Goal: Task Accomplishment & Management: Manage account settings

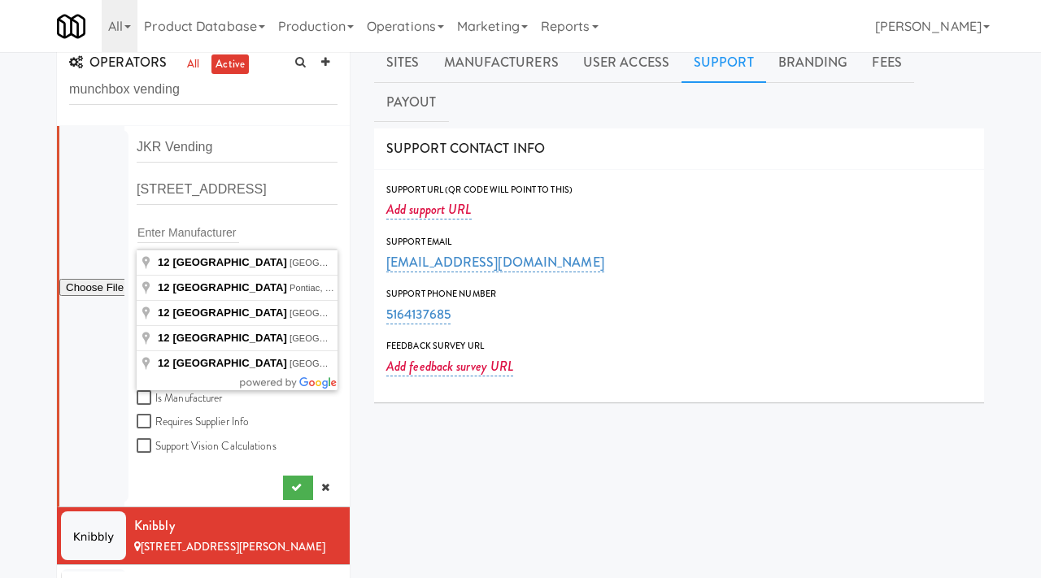
scroll to position [8, 0]
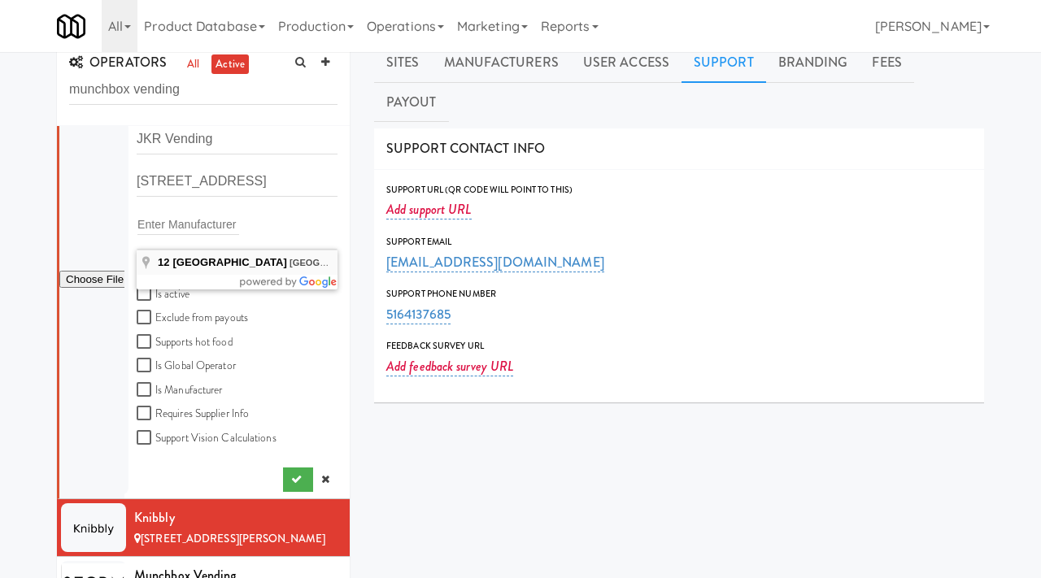
type input "[STREET_ADDRESS]"
click at [145, 289] on input "Is active" at bounding box center [146, 294] width 19 height 13
checkbox input "true"
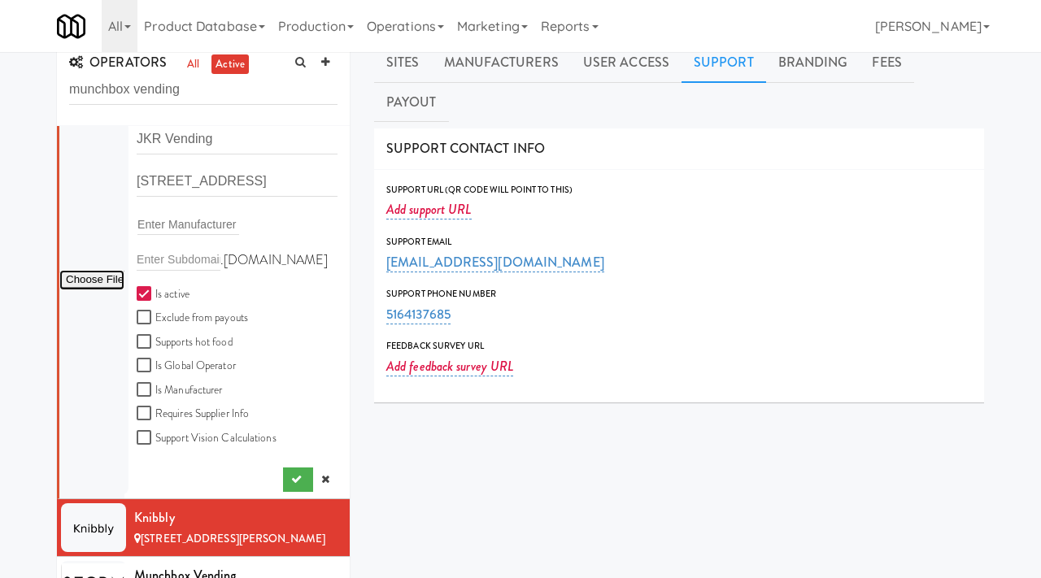
click at [80, 276] on input "file" at bounding box center [91, 280] width 65 height 20
type input "C:\fakepath\e196a9be-6cf3-497b-8188-032adb667bcd-0-2logo___dark_icon__270_x_270…"
click at [289, 481] on button "submit" at bounding box center [298, 480] width 30 height 24
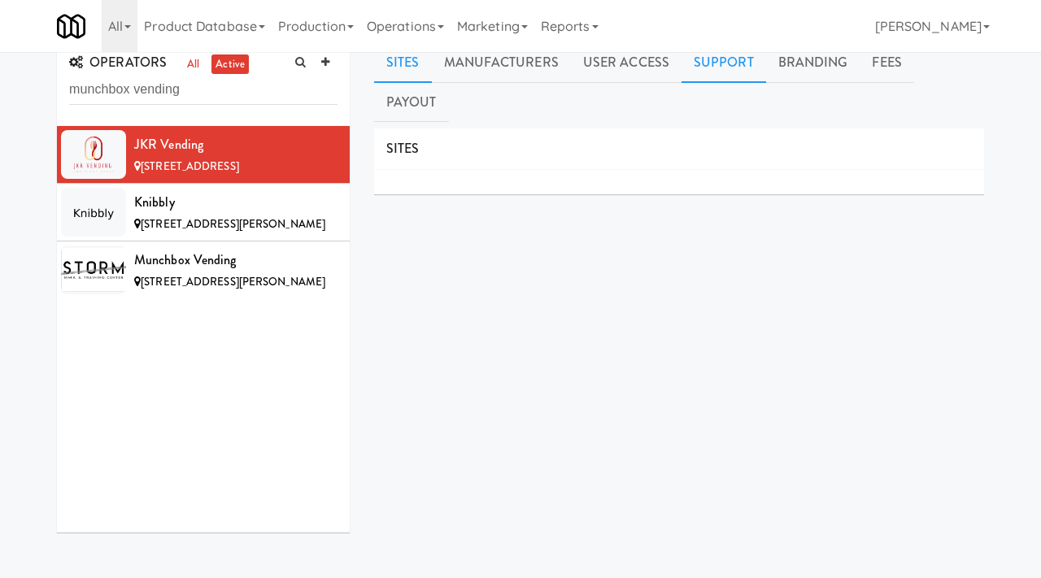
click at [716, 54] on link "Support" at bounding box center [723, 62] width 85 height 41
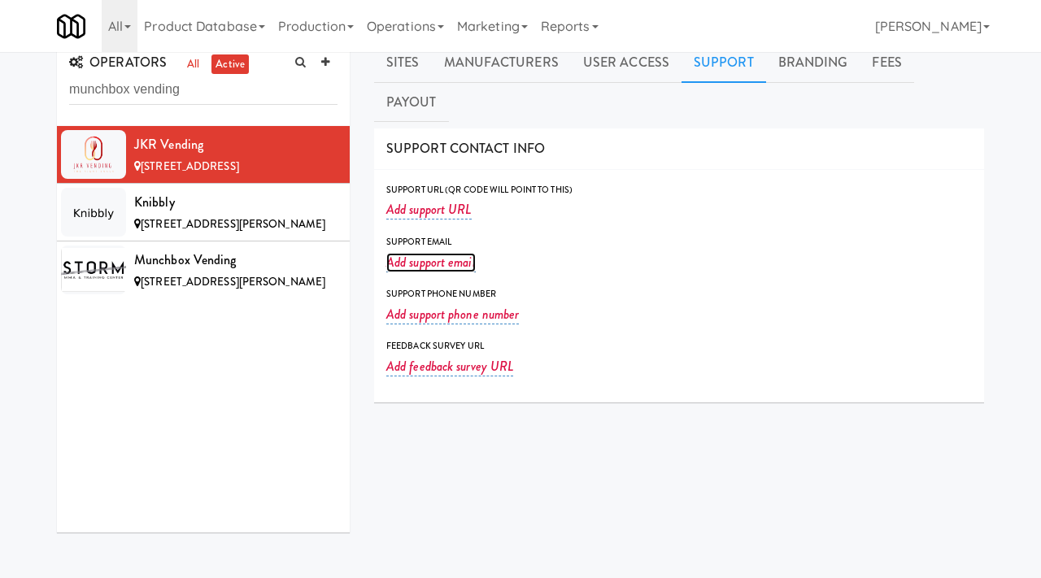
click at [438, 253] on link "Add support email" at bounding box center [430, 263] width 89 height 20
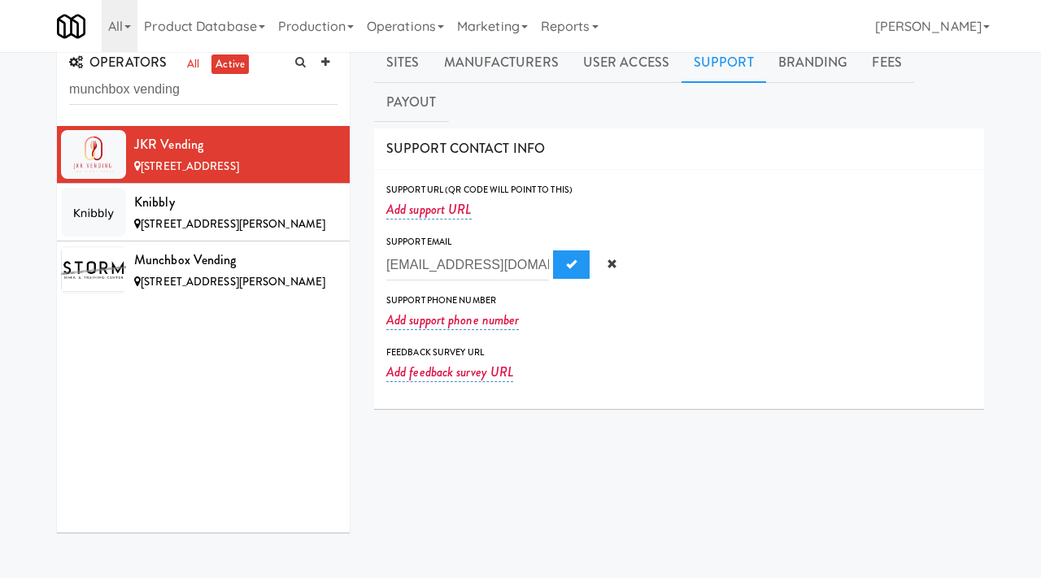
scroll to position [0, 16]
type input "[EMAIL_ADDRESS][DOMAIN_NAME]"
click at [566, 259] on span "Submit" at bounding box center [571, 264] width 11 height 11
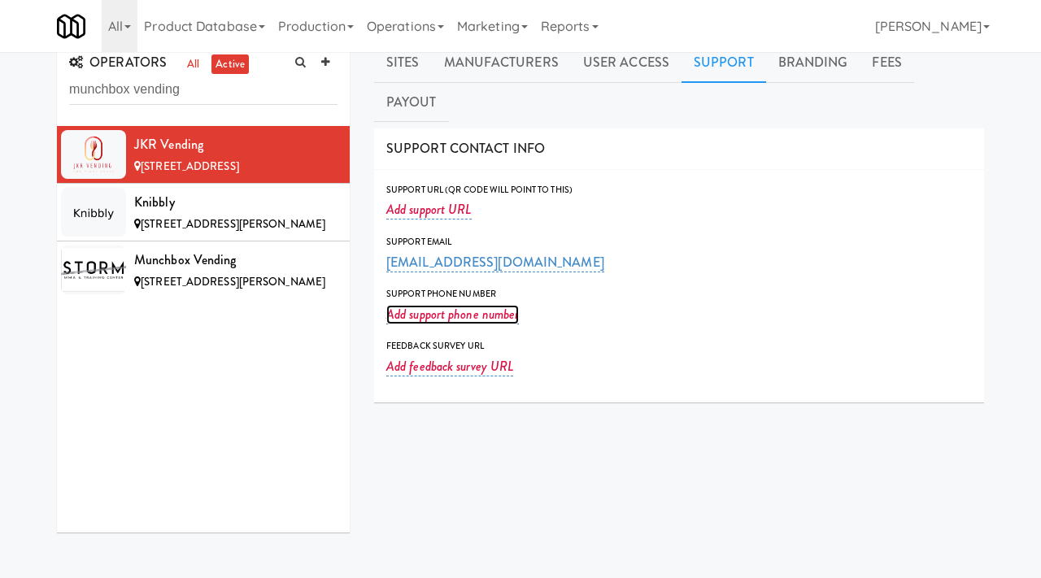
click at [452, 305] on link "Add support phone number" at bounding box center [452, 315] width 133 height 20
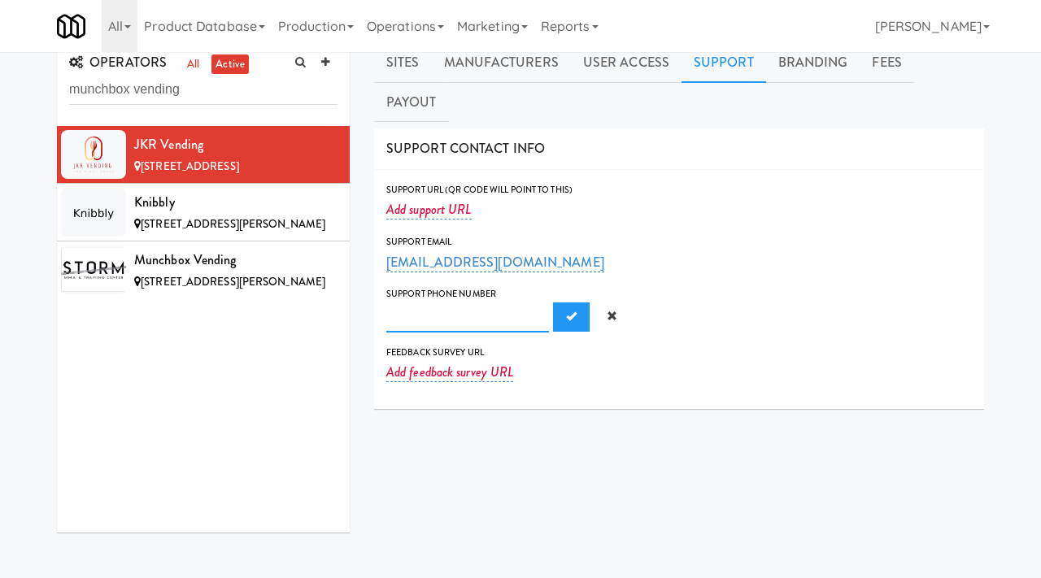
paste input "[PHONE_NUMBER]"
type input "[PHONE_NUMBER]"
click at [566, 311] on span "Submit" at bounding box center [571, 316] width 11 height 11
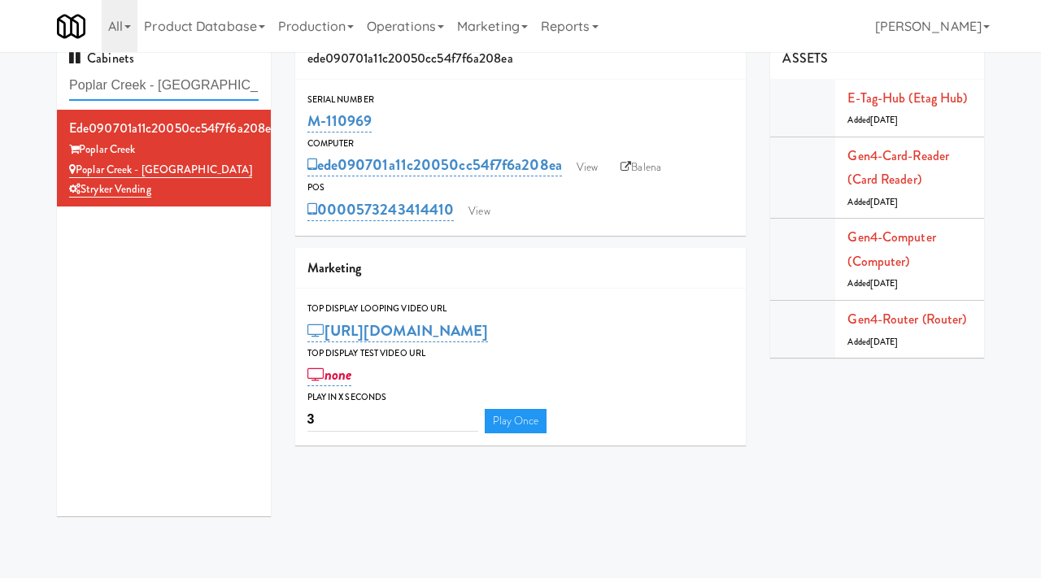
click at [216, 89] on input "Poplar Creek - Pantry" at bounding box center [163, 86] width 189 height 30
type input "oceanside"
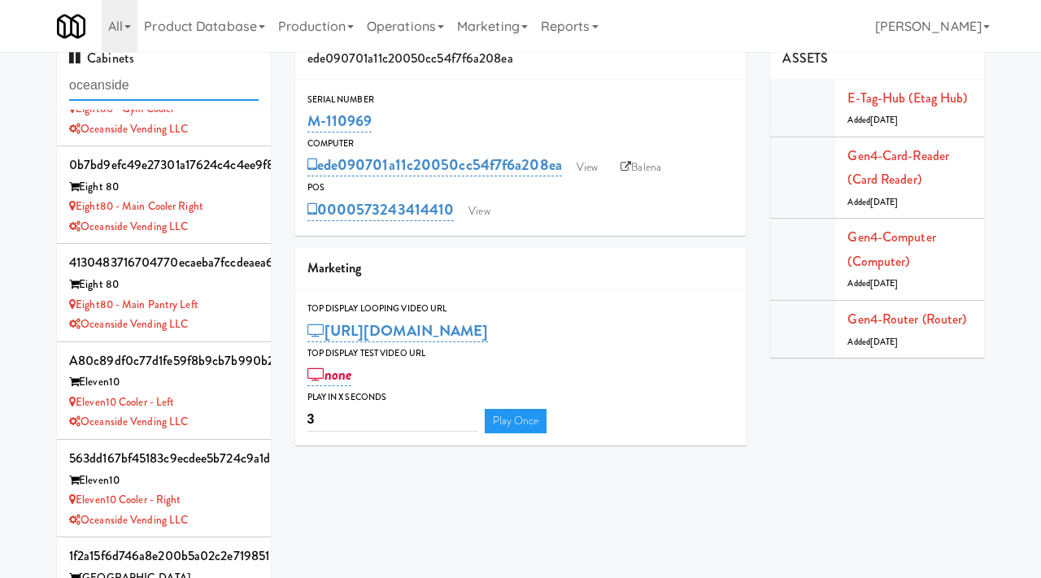
scroll to position [457, 0]
